Goal: Find specific page/section: Find specific page/section

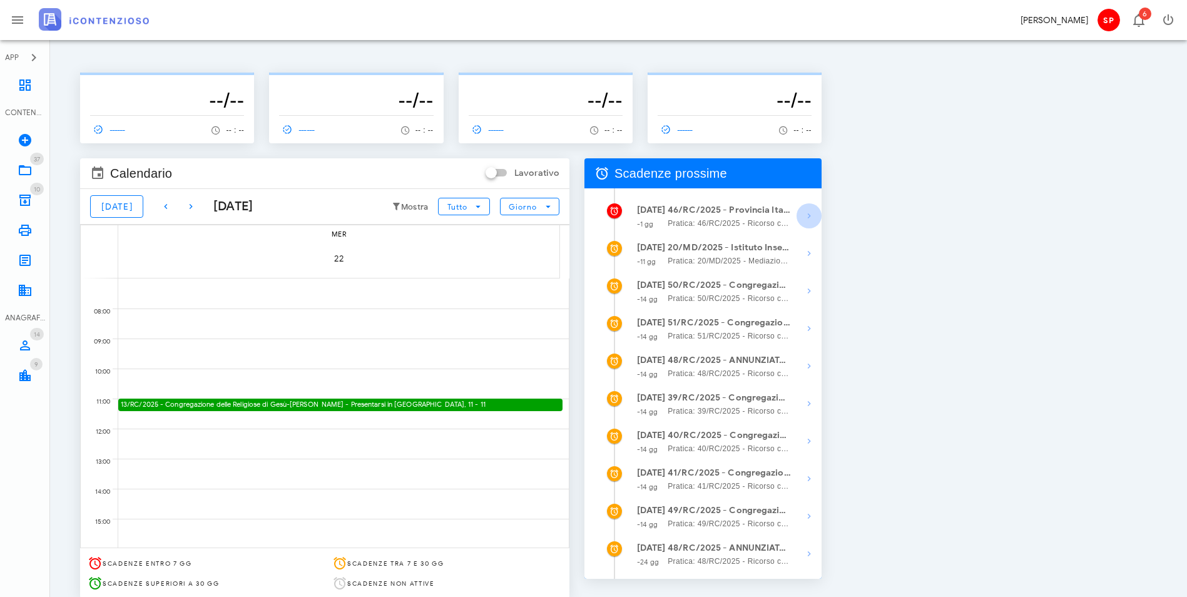
click at [816, 212] on icon "button" at bounding box center [808, 215] width 15 height 15
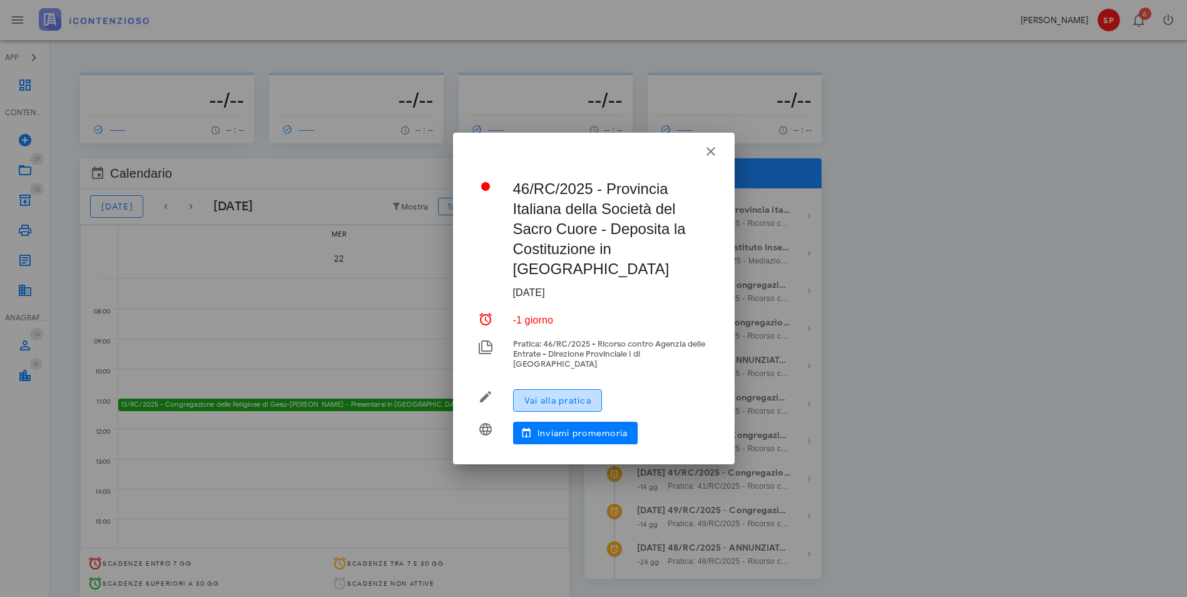
click at [580, 395] on span "Vai alla pratica" at bounding box center [558, 400] width 68 height 11
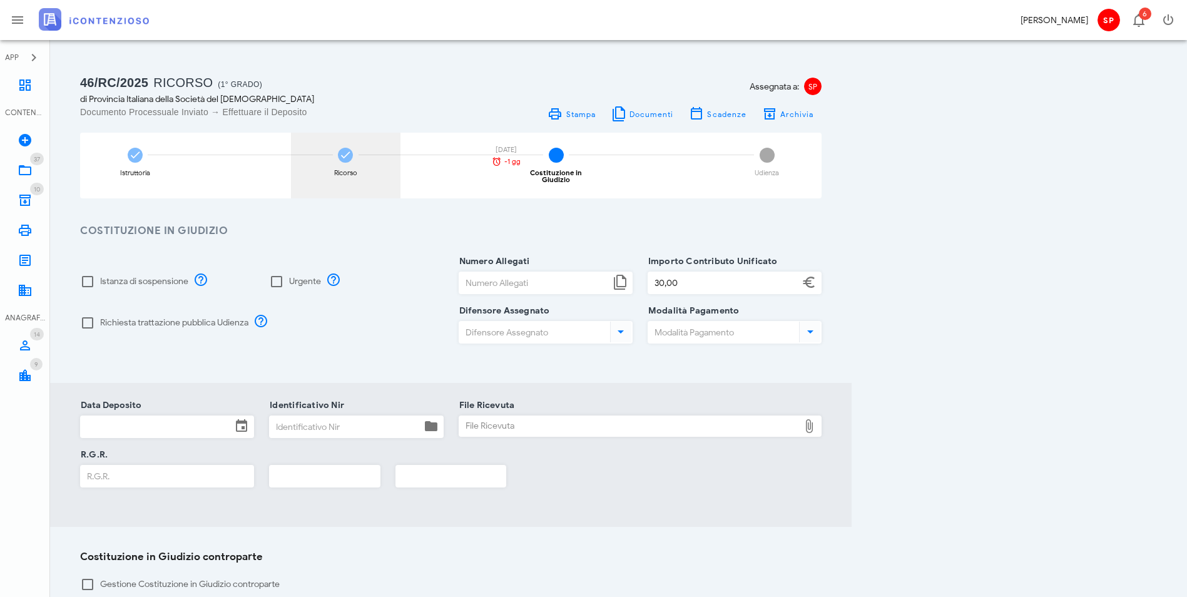
click at [400, 168] on div "Ricorso [DATE] -1 gg" at bounding box center [345, 166] width 109 height 66
